Goal: Transaction & Acquisition: Purchase product/service

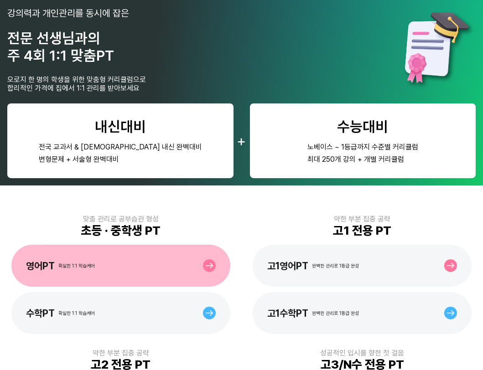
click at [129, 278] on div "영어PT 확실한 1:1 학습케어" at bounding box center [120, 266] width 219 height 42
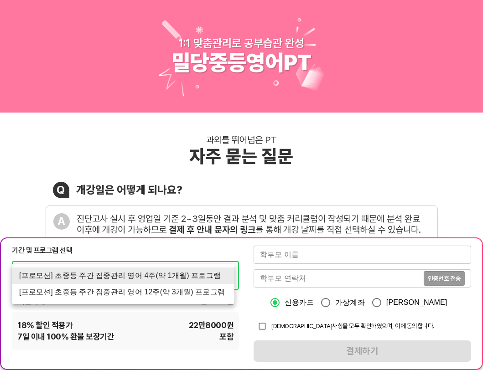
click at [192, 288] on li "[프로모션] 초중등 주간 집중관리 영어 12주(약 3개월) 프로그램" at bounding box center [123, 292] width 222 height 16
type input "1523"
